Goal: Find specific page/section: Find specific page/section

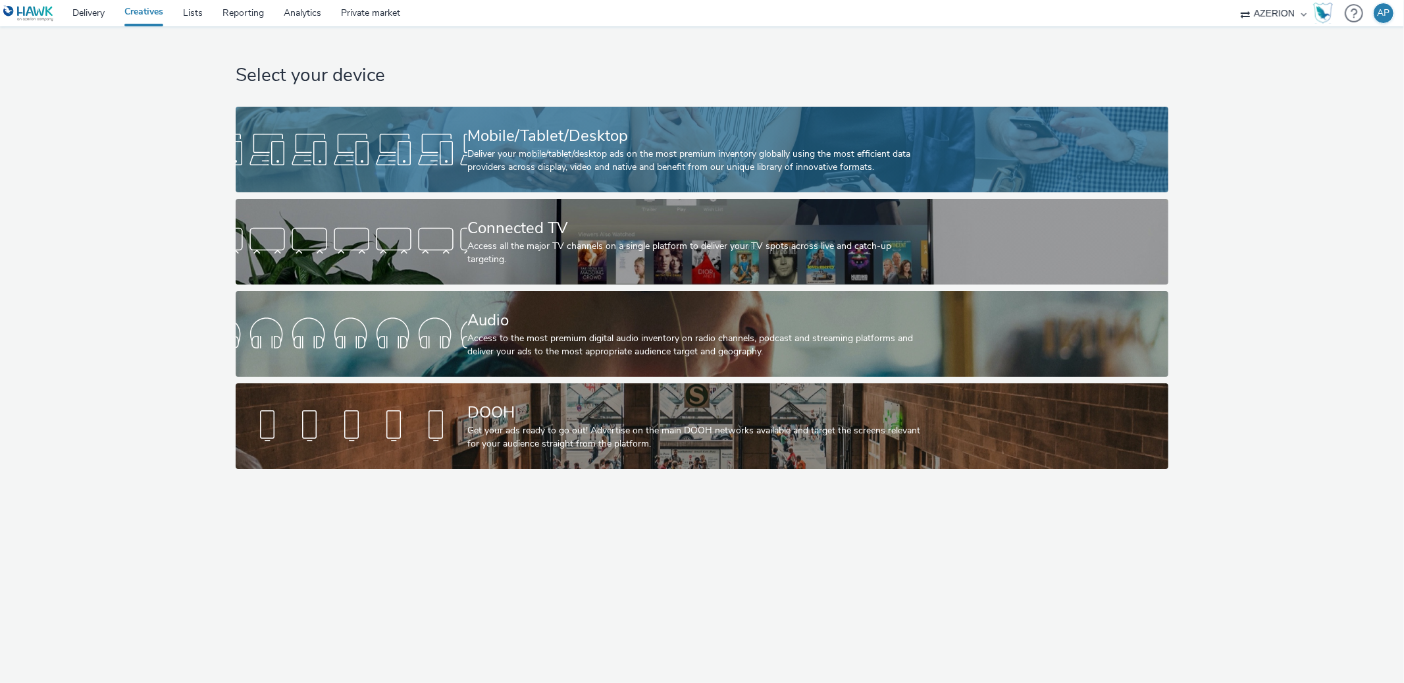
click at [375, 157] on div at bounding box center [352, 149] width 232 height 42
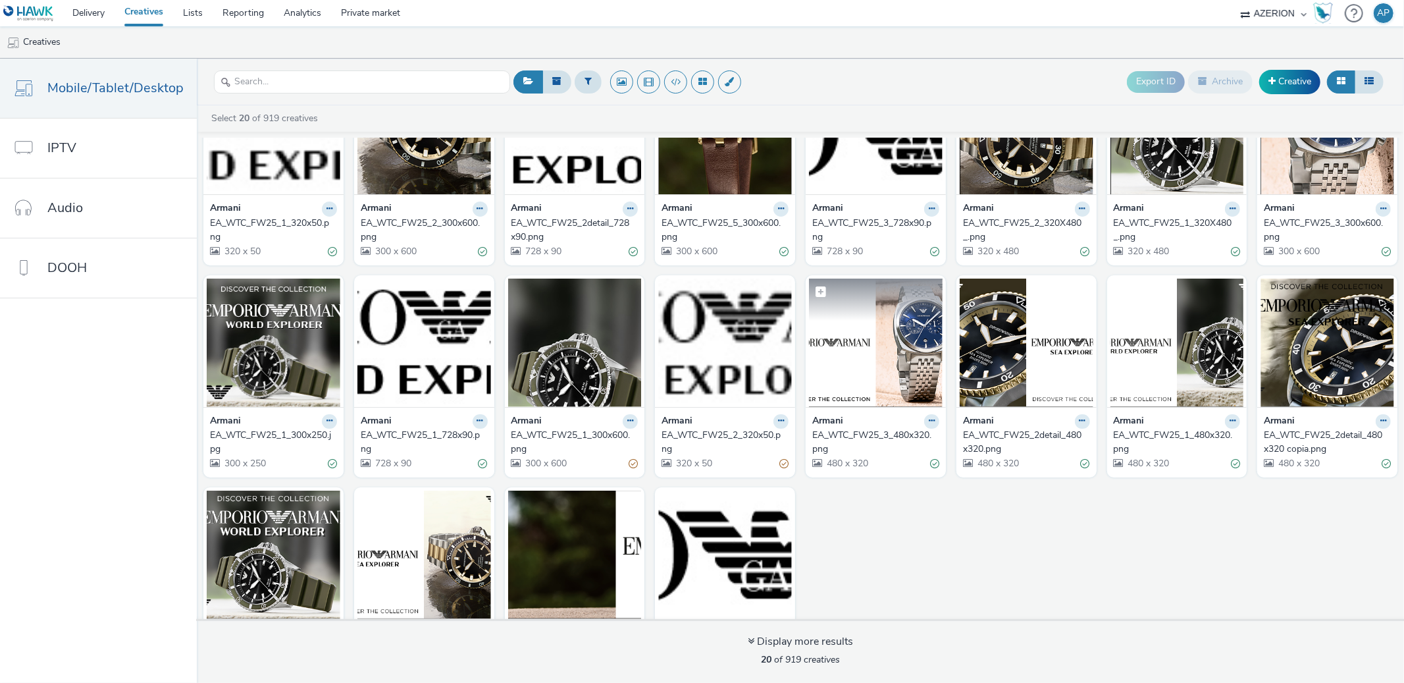
scroll to position [157, 0]
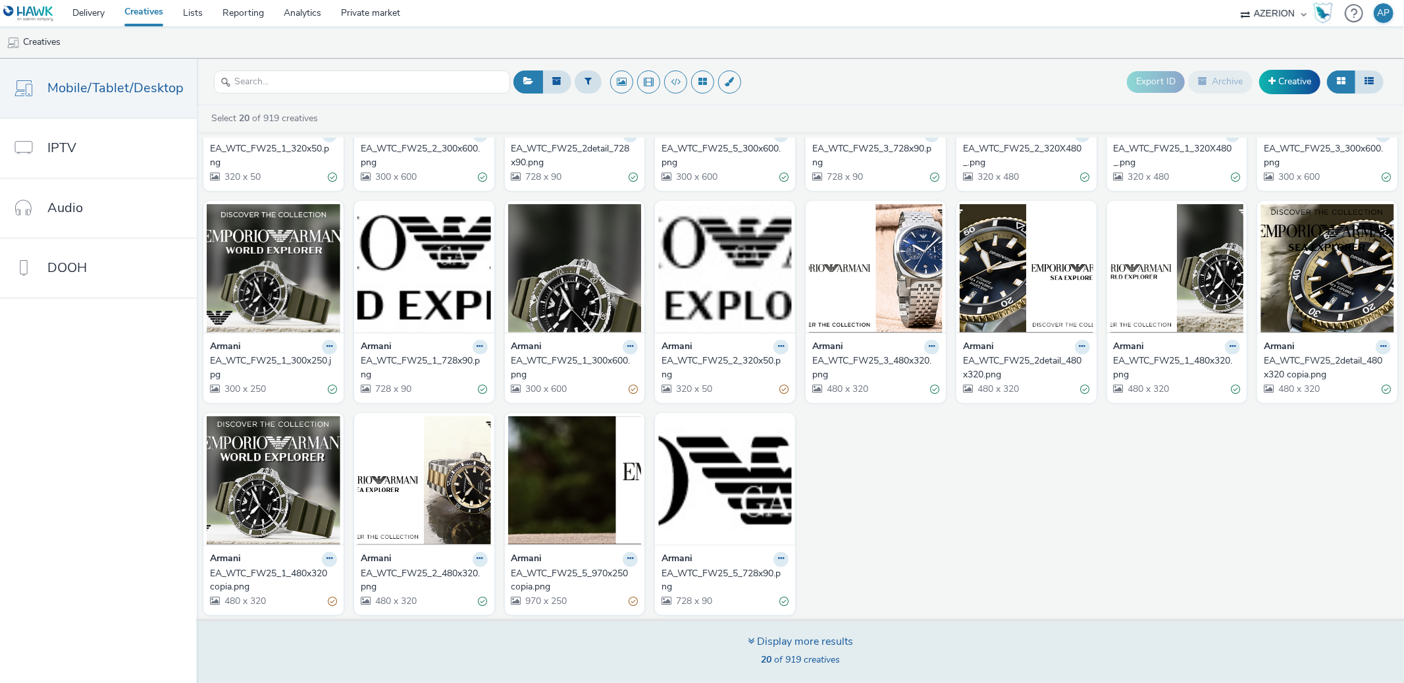
click at [782, 641] on div "Display more results" at bounding box center [800, 641] width 105 height 15
click at [748, 641] on icon at bounding box center [751, 640] width 7 height 11
click at [852, 669] on div "Display more results 20 of 919 creatives" at bounding box center [800, 651] width 1216 height 64
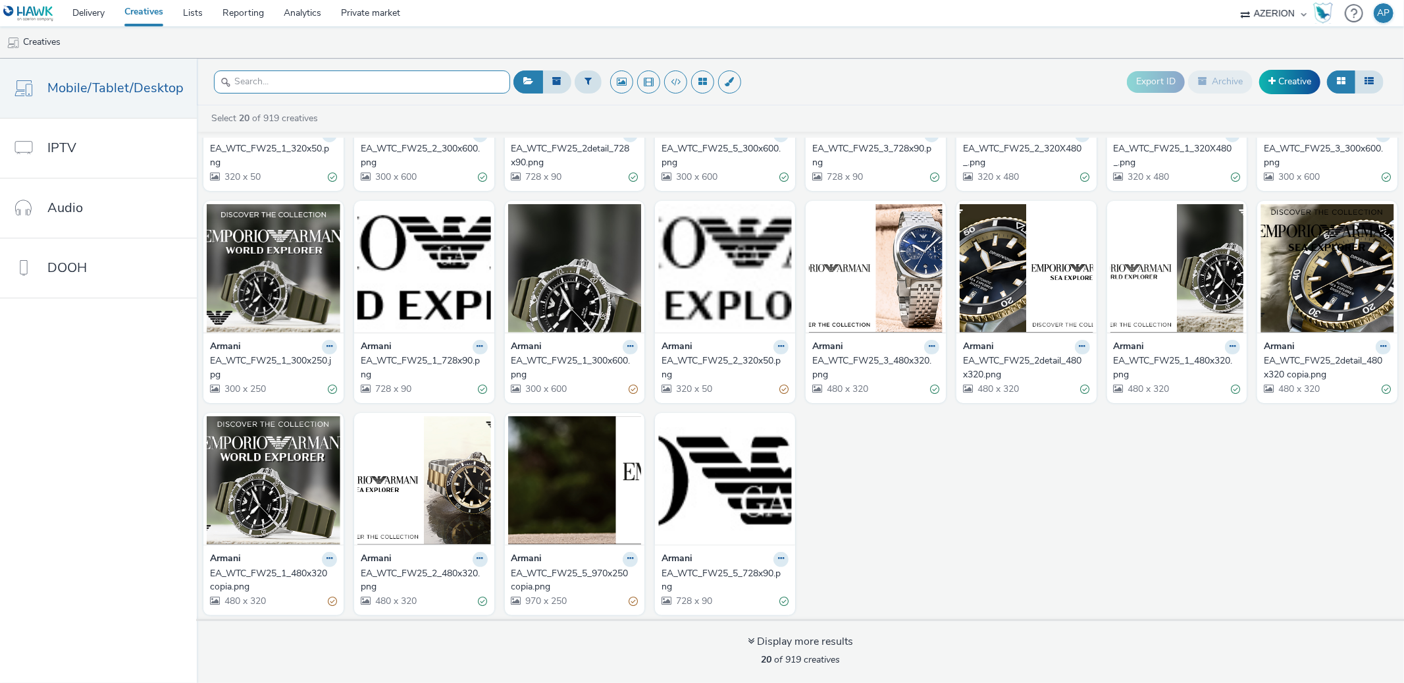
click at [272, 84] on input "text" at bounding box center [362, 81] width 296 height 23
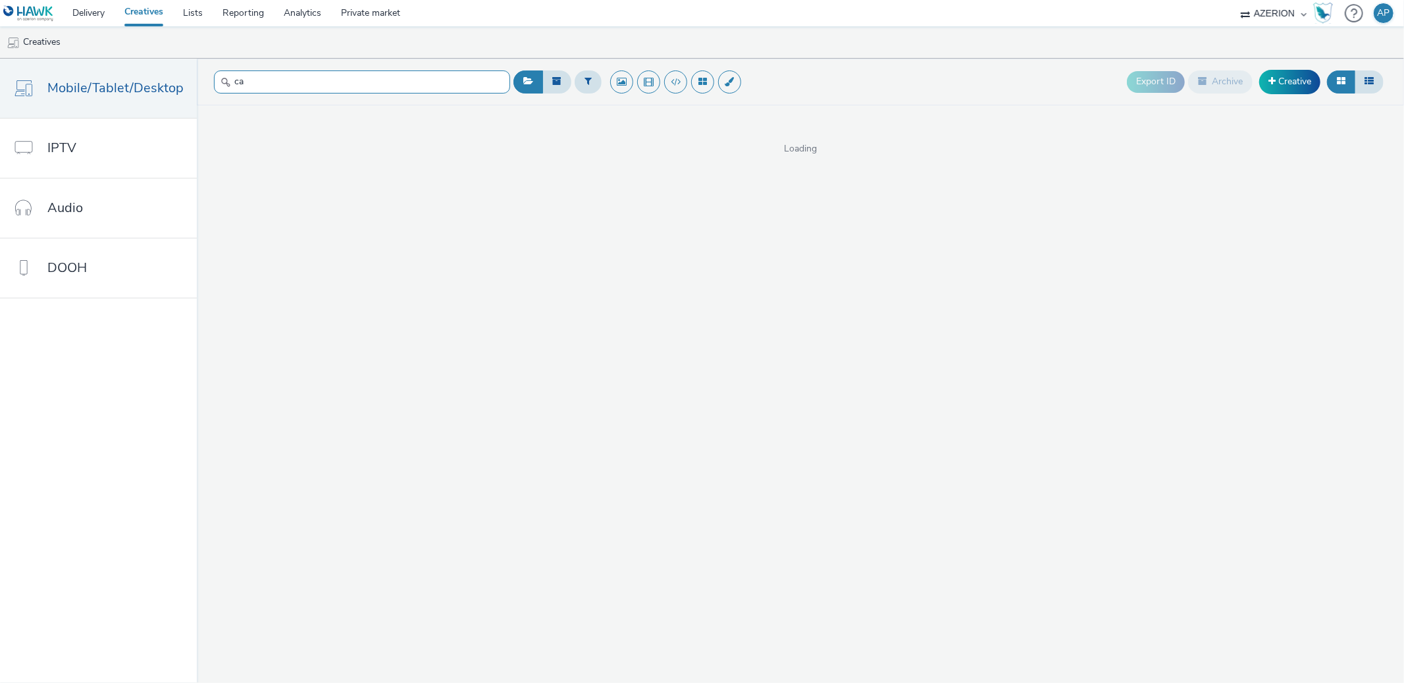
type input "c"
type input "[PERSON_NAME]"
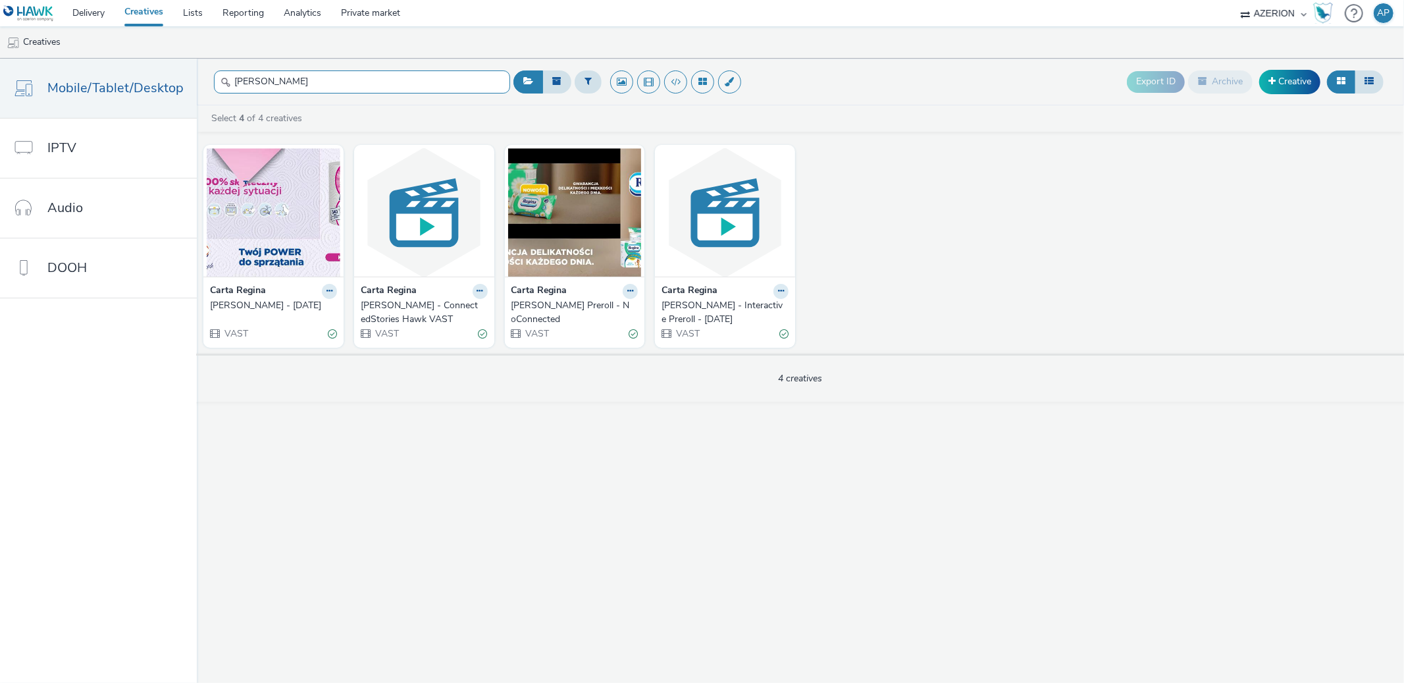
click at [251, 86] on input "[PERSON_NAME]" at bounding box center [362, 81] width 296 height 23
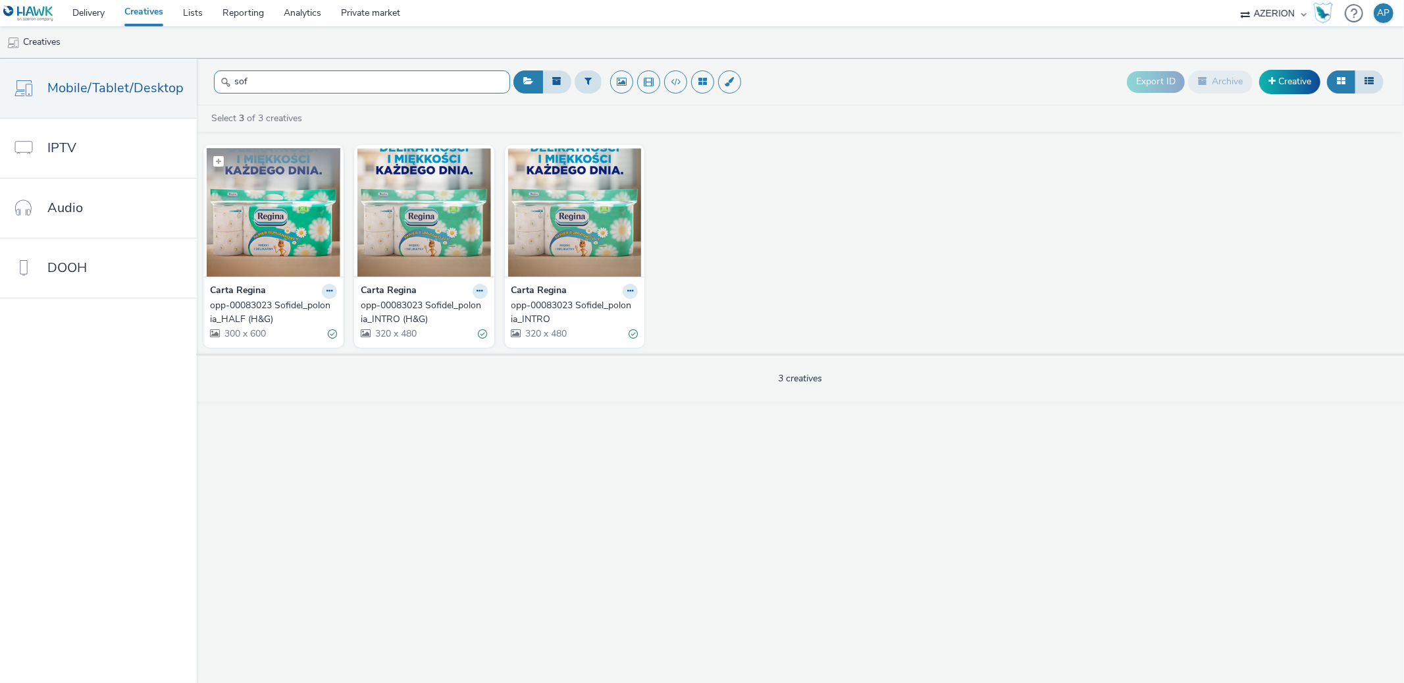
type input "sof"
click at [269, 215] on img at bounding box center [274, 212] width 134 height 128
click at [382, 228] on img at bounding box center [424, 212] width 134 height 128
